Goal: Information Seeking & Learning: Compare options

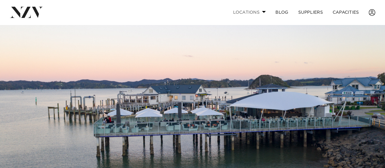
click at [262, 11] on span at bounding box center [264, 12] width 4 height 2
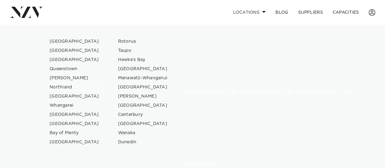
click at [65, 86] on link "Northland" at bounding box center [74, 87] width 59 height 9
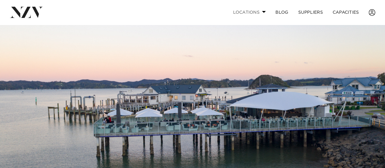
click at [262, 12] on span at bounding box center [264, 12] width 4 height 2
click at [263, 12] on span at bounding box center [264, 12] width 4 height 2
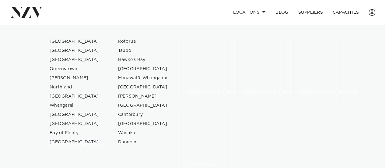
scroll to position [274, 0]
click at [63, 96] on link "[GEOGRAPHIC_DATA]" at bounding box center [74, 96] width 59 height 9
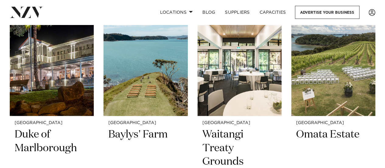
scroll to position [274, 0]
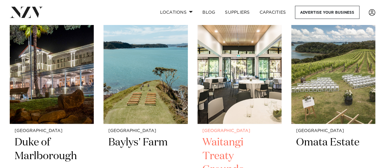
click at [239, 145] on h2 "Waitangi Treaty Grounds" at bounding box center [240, 156] width 74 height 41
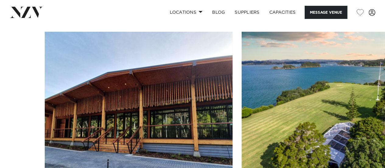
scroll to position [457, 0]
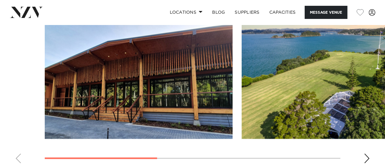
click at [142, 97] on img "1 / 4" at bounding box center [139, 70] width 188 height 138
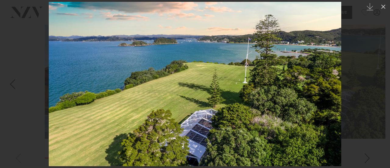
click at [200, 133] on img at bounding box center [195, 84] width 292 height 164
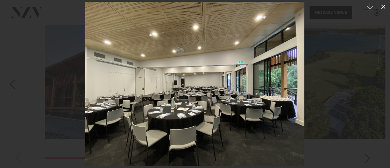
click at [383, 8] on icon at bounding box center [383, 6] width 7 height 7
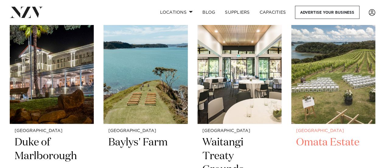
click at [333, 89] on img at bounding box center [334, 67] width 84 height 113
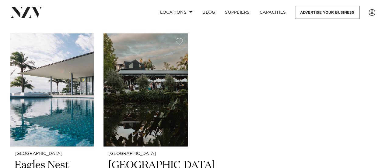
scroll to position [487, 0]
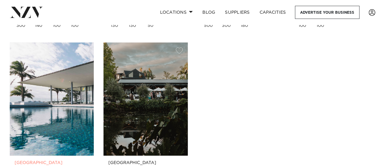
click at [60, 115] on img at bounding box center [52, 98] width 84 height 113
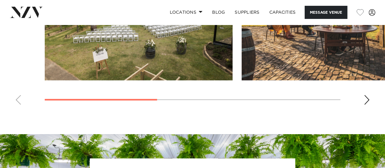
scroll to position [464, 0]
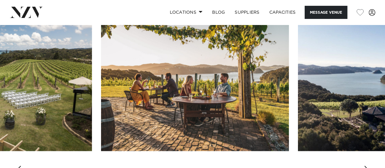
click at [111, 86] on img "2 / 4" at bounding box center [195, 82] width 188 height 138
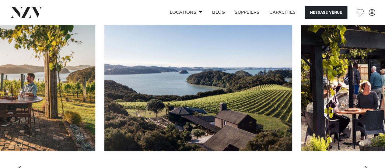
click at [178, 75] on img "3 / 4" at bounding box center [198, 82] width 188 height 138
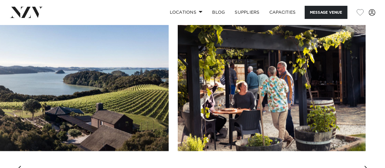
click at [65, 89] on img "3 / 4" at bounding box center [75, 82] width 188 height 138
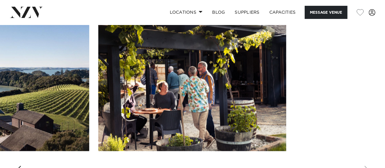
click at [0, 0] on slot at bounding box center [0, 0] width 0 height 0
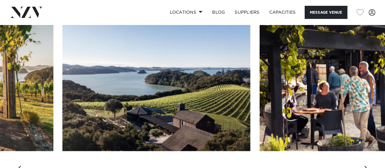
click at [200, 85] on img "3 / 4" at bounding box center [156, 82] width 188 height 138
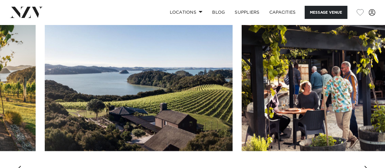
click at [233, 92] on img "3 / 4" at bounding box center [139, 82] width 188 height 138
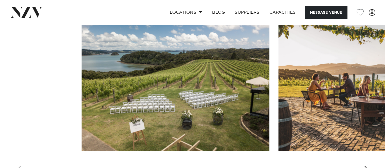
click at [238, 94] on img "1 / 4" at bounding box center [175, 82] width 188 height 138
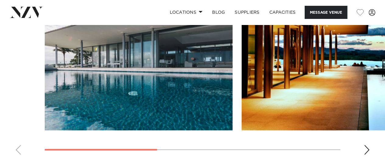
scroll to position [457, 0]
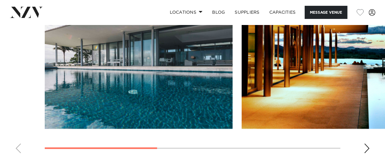
click at [151, 81] on img "1 / 4" at bounding box center [139, 60] width 188 height 138
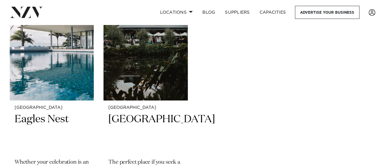
scroll to position [548, 0]
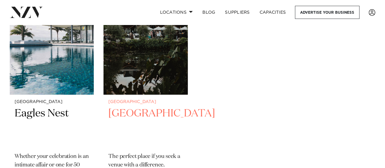
click at [128, 106] on h2 "Liddington Gardens" at bounding box center [145, 126] width 74 height 41
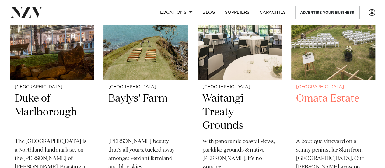
scroll to position [305, 0]
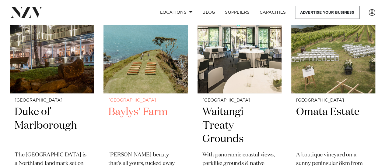
click at [153, 62] on img at bounding box center [146, 36] width 84 height 113
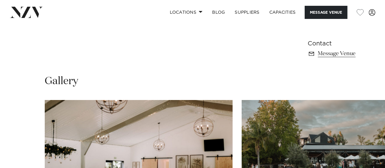
scroll to position [457, 0]
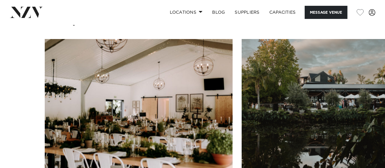
click at [151, 94] on img "1 / 4" at bounding box center [139, 108] width 188 height 138
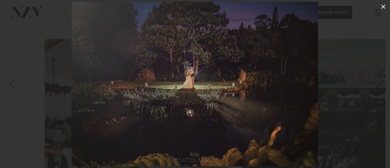
click at [384, 7] on icon at bounding box center [383, 6] width 7 height 7
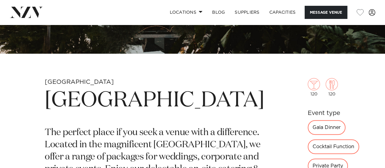
scroll to position [61, 0]
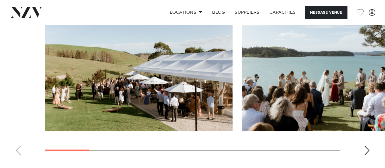
scroll to position [579, 0]
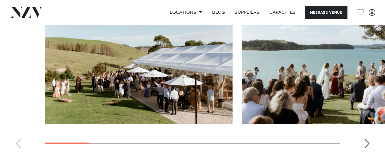
click at [120, 103] on img "1 / 10" at bounding box center [139, 55] width 188 height 138
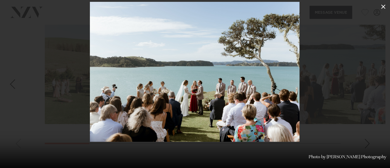
click at [384, 8] on icon at bounding box center [383, 7] width 4 height 4
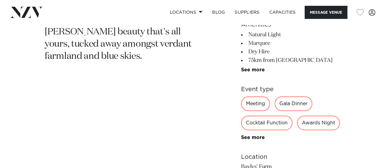
scroll to position [244, 0]
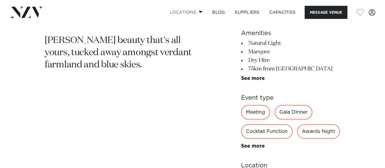
click at [201, 12] on span at bounding box center [201, 12] width 4 height 2
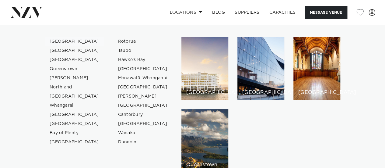
click at [56, 41] on link "[GEOGRAPHIC_DATA]" at bounding box center [74, 41] width 59 height 9
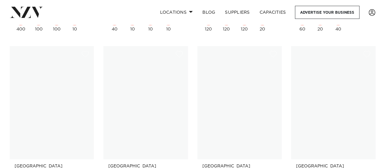
scroll to position [3503, 0]
